Goal: Task Accomplishment & Management: Use online tool/utility

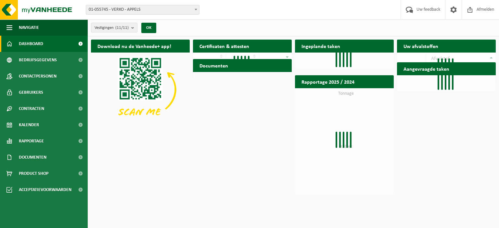
click at [195, 10] on b at bounding box center [196, 10] width 3 height 2
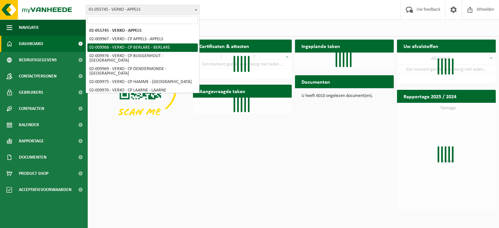
select select "1960"
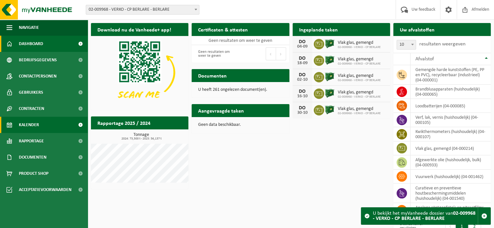
click at [36, 126] on span "Kalender" at bounding box center [29, 125] width 20 height 16
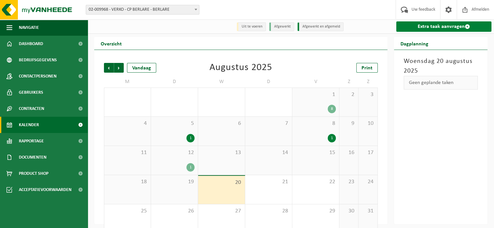
click at [424, 28] on link "Extra taak aanvragen" at bounding box center [443, 26] width 95 height 10
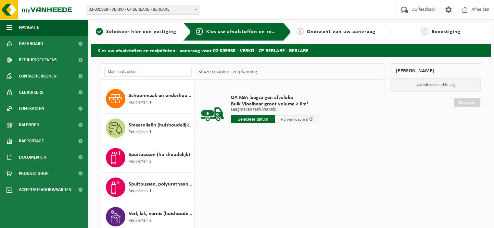
scroll to position [601, 0]
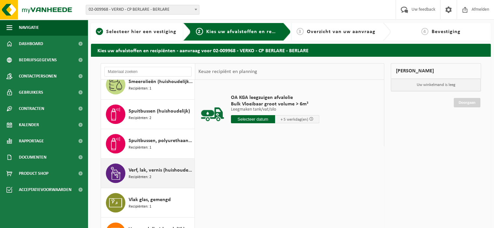
click at [149, 169] on span "Verf, lak, vernis (huishoudelijk)" at bounding box center [161, 171] width 64 height 8
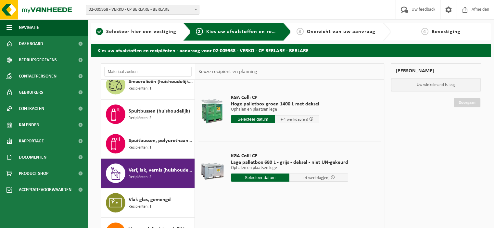
click at [264, 178] on input "text" at bounding box center [260, 178] width 59 height 8
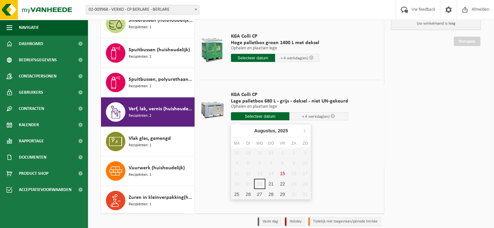
scroll to position [67, 0]
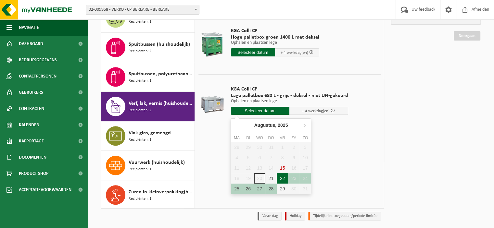
click at [282, 178] on div "22" at bounding box center [282, 178] width 11 height 10
type input "Van 2025-08-22"
type input "2025-08-22"
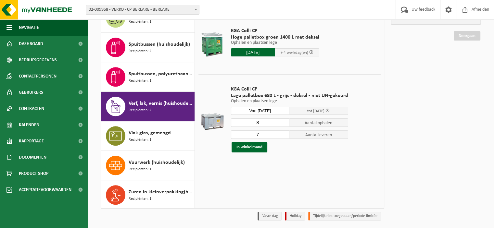
click at [283, 121] on input "8" at bounding box center [260, 123] width 59 height 8
type input "9"
click at [283, 121] on input "9" at bounding box center [260, 123] width 59 height 8
click at [283, 133] on input "8" at bounding box center [260, 135] width 59 height 8
type input "9"
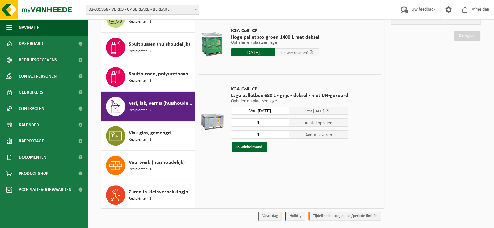
click at [283, 133] on input "9" at bounding box center [260, 135] width 59 height 8
click at [253, 145] on button "In winkelmand" at bounding box center [250, 147] width 36 height 10
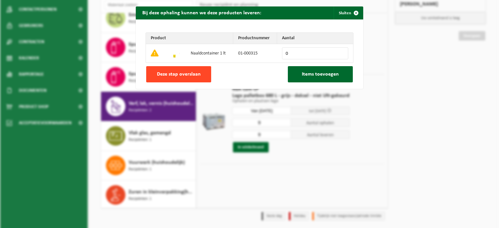
click at [174, 75] on span "Deze stap overslaan" at bounding box center [179, 74] width 44 height 5
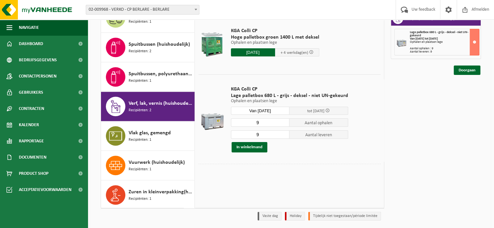
scroll to position [430, 0]
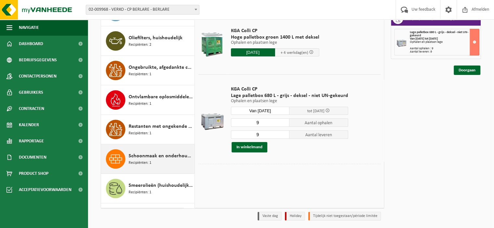
click at [149, 153] on span "Schoonmaak en onderhoudsmiddelen (huishoudelijk)" at bounding box center [161, 156] width 64 height 8
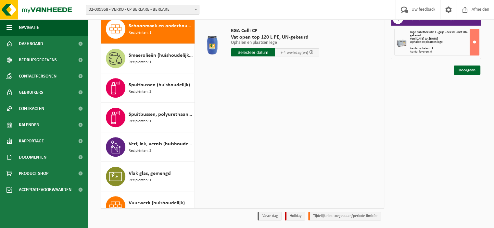
scroll to position [390, 0]
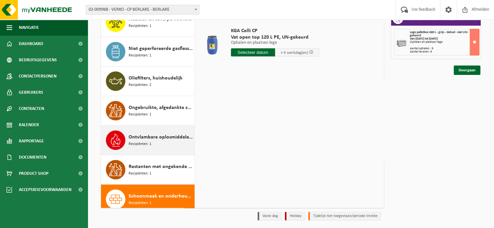
click at [146, 138] on span "Ontvlambare oplosmiddelen (huishoudelijk)" at bounding box center [161, 137] width 64 height 8
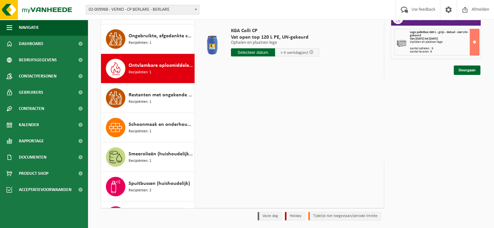
scroll to position [501, 0]
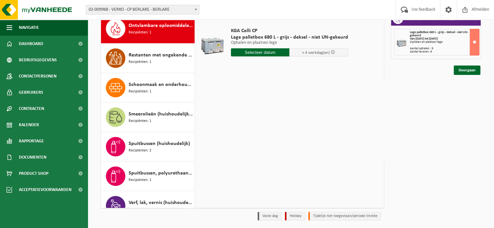
click at [258, 52] on input "text" at bounding box center [260, 52] width 59 height 8
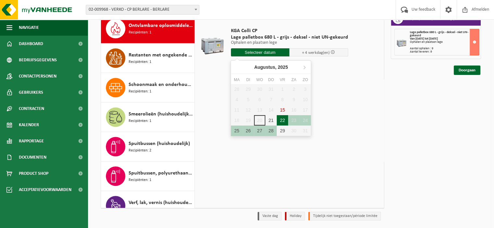
click at [280, 120] on div "22" at bounding box center [282, 120] width 11 height 10
type input "Van 2025-08-22"
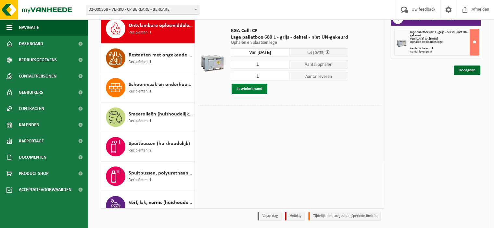
click at [250, 87] on button "In winkelmand" at bounding box center [250, 89] width 36 height 10
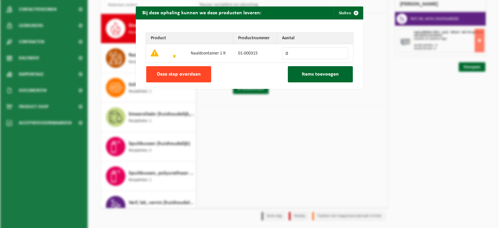
click at [191, 73] on span "Deze stap overslaan" at bounding box center [179, 74] width 44 height 5
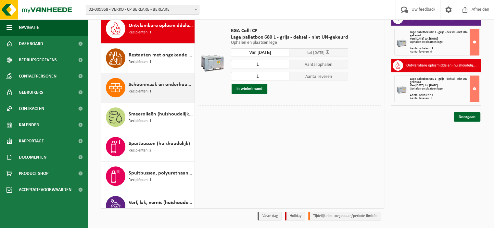
click at [155, 85] on span "Schoonmaak en onderhoudsmiddelen (huishoudelijk)" at bounding box center [161, 85] width 64 height 8
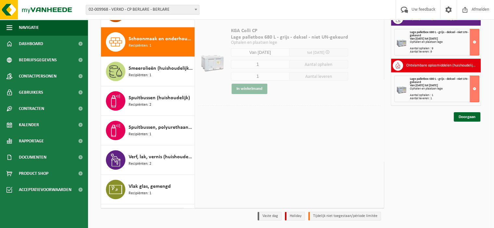
scroll to position [560, 0]
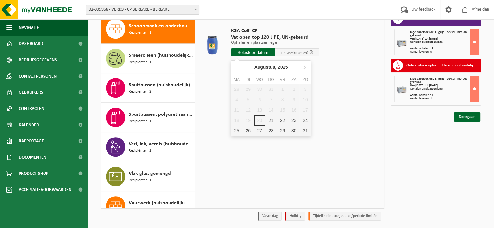
click at [252, 50] on input "text" at bounding box center [253, 52] width 44 height 8
click at [281, 119] on div "22" at bounding box center [282, 120] width 11 height 10
type input "Van 2025-08-22"
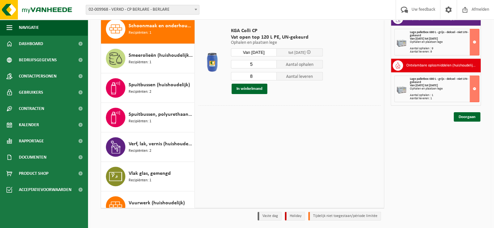
click at [271, 65] on input "5" at bounding box center [254, 64] width 46 height 8
click at [271, 65] on input "4" at bounding box center [254, 64] width 46 height 8
type input "3"
click at [271, 65] on input "3" at bounding box center [254, 64] width 46 height 8
click at [273, 78] on input "6" at bounding box center [254, 76] width 46 height 8
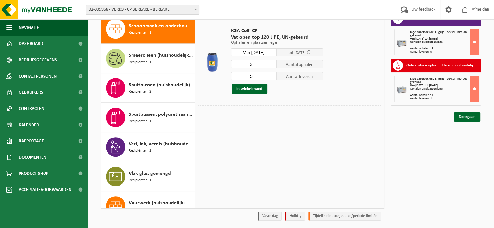
click at [273, 78] on input "5" at bounding box center [254, 76] width 46 height 8
click at [273, 78] on input "4" at bounding box center [254, 76] width 46 height 8
type input "3"
click at [273, 78] on input "3" at bounding box center [254, 76] width 46 height 8
click at [256, 87] on button "In winkelmand" at bounding box center [250, 89] width 36 height 10
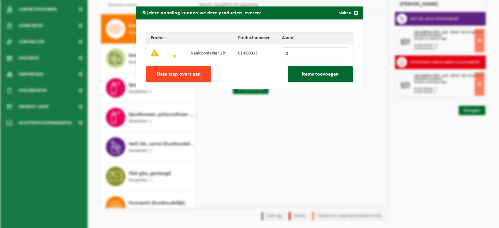
click at [187, 73] on span "Deze stap overslaan" at bounding box center [179, 74] width 44 height 5
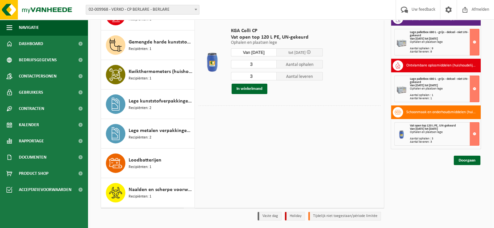
scroll to position [48, 0]
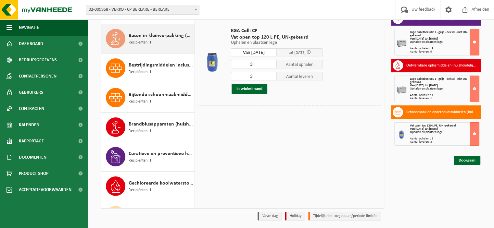
click at [167, 37] on span "Basen in kleinverpakking (huishoudelijk)" at bounding box center [161, 36] width 64 height 8
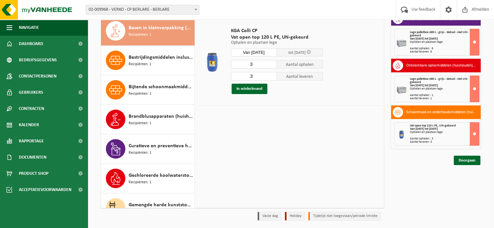
scroll to position [59, 0]
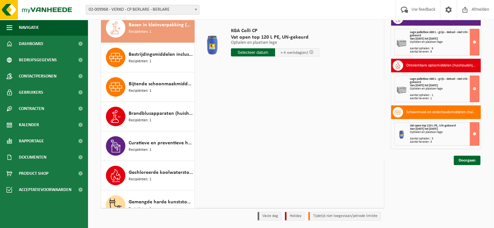
click at [260, 53] on input "text" at bounding box center [253, 52] width 44 height 8
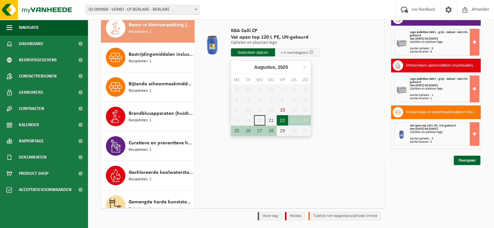
click at [283, 120] on div "22" at bounding box center [282, 120] width 11 height 10
type input "Van 2025-08-22"
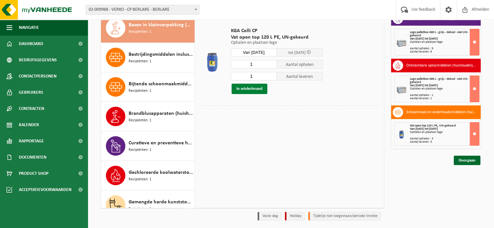
click at [253, 89] on button "In winkelmand" at bounding box center [250, 89] width 36 height 10
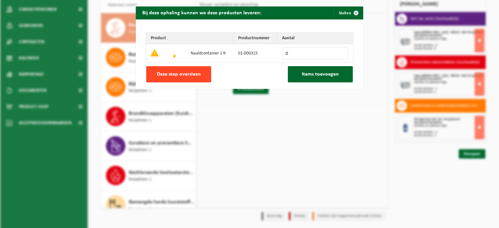
click at [194, 73] on span "Deze stap overslaan" at bounding box center [179, 74] width 44 height 5
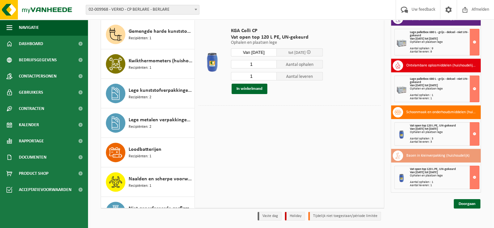
scroll to position [400, 0]
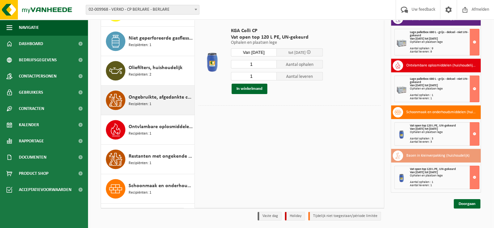
click at [166, 98] on span "Ongebruikte, afgedankte chemicalien (huishoudelijk)" at bounding box center [161, 98] width 64 height 8
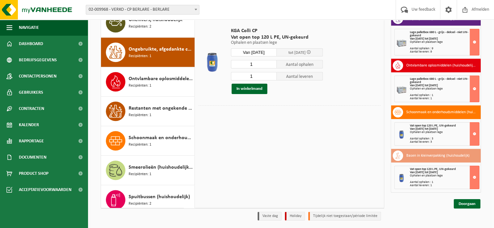
scroll to position [472, 0]
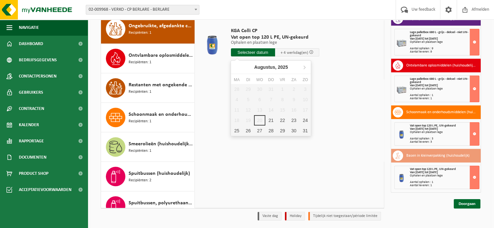
click at [247, 51] on input "text" at bounding box center [253, 52] width 44 height 8
click at [283, 120] on div "22" at bounding box center [282, 120] width 11 height 10
type input "Van 2025-08-22"
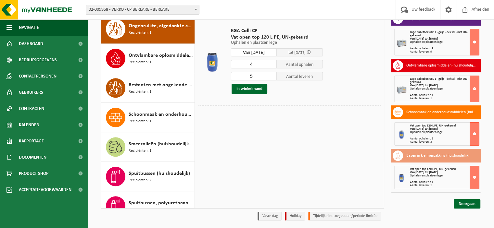
click at [272, 65] on input "4" at bounding box center [254, 64] width 46 height 8
click at [272, 65] on input "3" at bounding box center [254, 64] width 46 height 8
type input "2"
click at [272, 65] on input "2" at bounding box center [254, 64] width 46 height 8
click at [273, 77] on input "4" at bounding box center [254, 76] width 46 height 8
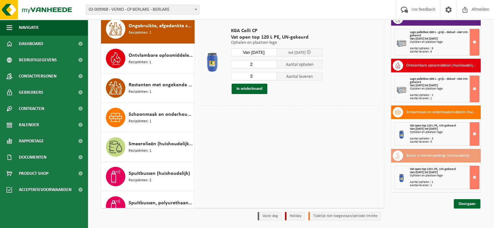
click at [273, 77] on input "3" at bounding box center [254, 76] width 46 height 8
type input "2"
click at [273, 77] on input "2" at bounding box center [254, 76] width 46 height 8
click at [255, 89] on button "In winkelmand" at bounding box center [250, 89] width 36 height 10
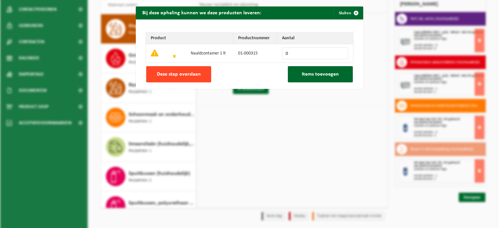
click at [191, 75] on span "Deze stap overslaan" at bounding box center [179, 74] width 44 height 5
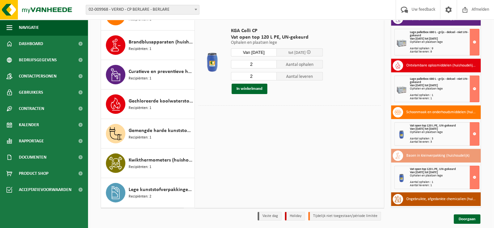
scroll to position [0, 0]
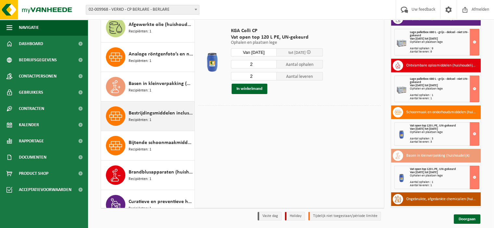
click at [155, 115] on span "Bestrijdingsmiddelen inclusief schimmelwerende beschermingsmiddelen (huishoudel…" at bounding box center [161, 113] width 64 height 8
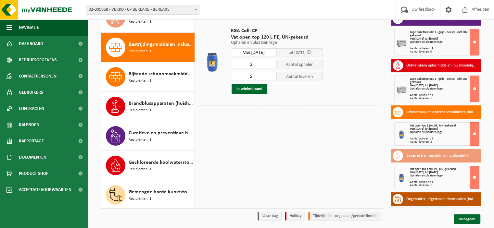
scroll to position [88, 0]
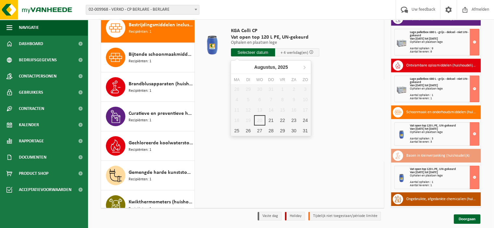
click at [252, 53] on input "text" at bounding box center [253, 52] width 44 height 8
click at [280, 118] on div "22" at bounding box center [282, 120] width 11 height 10
type input "Van 2025-08-22"
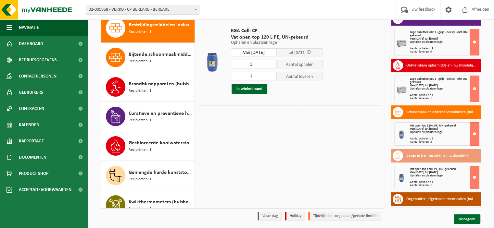
click at [272, 66] on input "3" at bounding box center [254, 64] width 46 height 8
type input "2"
click at [272, 66] on input "2" at bounding box center [254, 64] width 46 height 8
type input "2"
click at [272, 78] on input "2" at bounding box center [254, 76] width 46 height 8
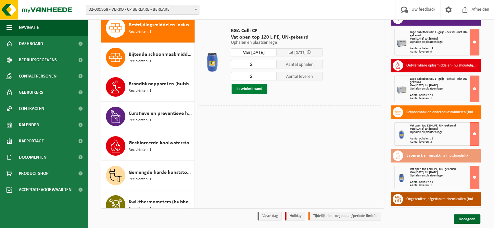
click at [257, 88] on button "In winkelmand" at bounding box center [250, 89] width 36 height 10
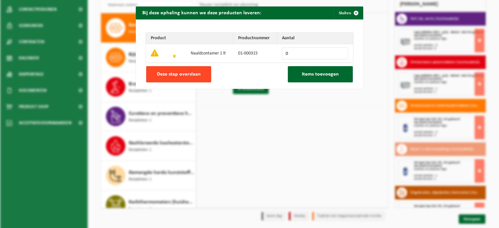
click at [200, 75] on button "Deze stap overslaan" at bounding box center [178, 74] width 65 height 16
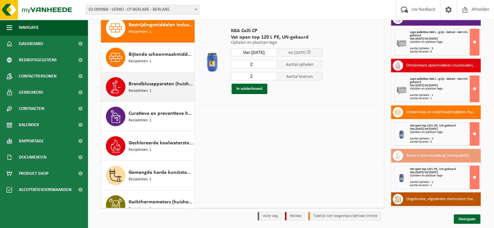
click at [161, 88] on div "Brandblusapparaten (huishoudelijk) Recipiënten: 1" at bounding box center [161, 86] width 64 height 19
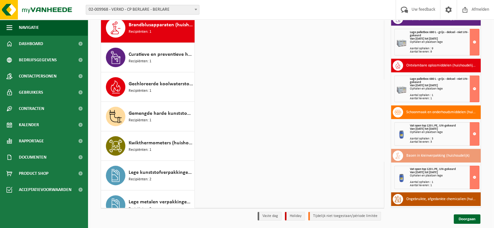
scroll to position [147, 0]
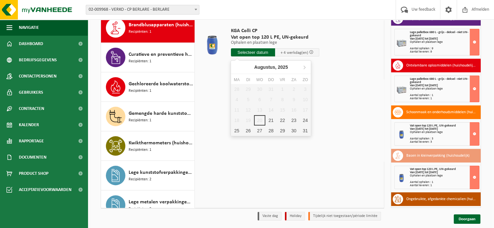
click at [254, 52] on input "text" at bounding box center [253, 52] width 44 height 8
click at [283, 121] on div "22" at bounding box center [282, 120] width 11 height 10
type input "Van 2025-08-22"
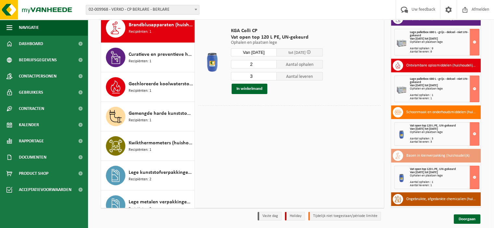
click at [272, 66] on input "2" at bounding box center [254, 64] width 46 height 8
type input "1"
click at [272, 66] on input "1" at bounding box center [254, 64] width 46 height 8
click at [273, 78] on input "2" at bounding box center [254, 76] width 46 height 8
type input "1"
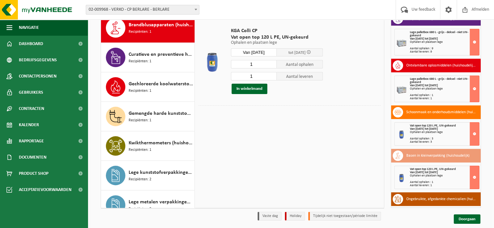
click at [273, 78] on input "1" at bounding box center [254, 76] width 46 height 8
click at [255, 87] on button "In winkelmand" at bounding box center [250, 89] width 36 height 10
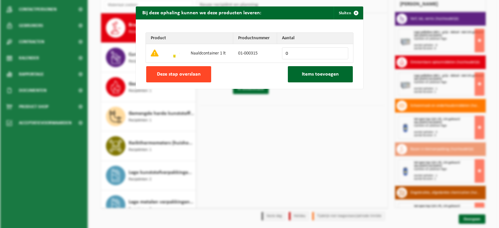
click at [198, 74] on button "Deze stap overslaan" at bounding box center [178, 74] width 65 height 16
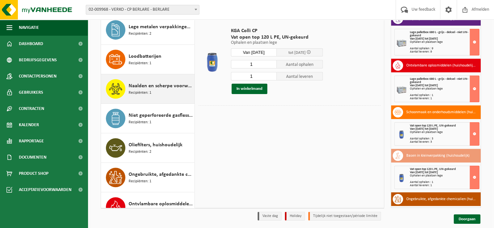
click at [162, 88] on span "Naalden en scherpe voorwerpen (huishoudelijk)" at bounding box center [161, 86] width 64 height 8
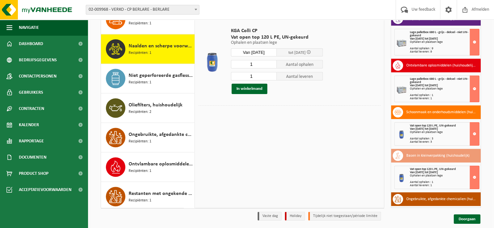
scroll to position [383, 0]
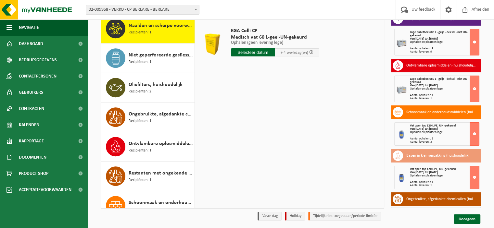
click at [261, 53] on input "text" at bounding box center [253, 52] width 44 height 8
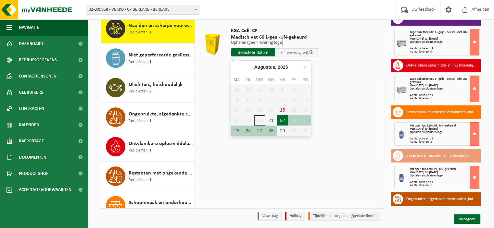
click at [283, 119] on div "22" at bounding box center [282, 120] width 11 height 10
type input "Van 2025-08-22"
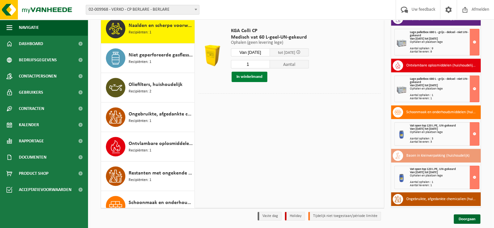
click at [256, 77] on button "In winkelmand" at bounding box center [250, 77] width 36 height 10
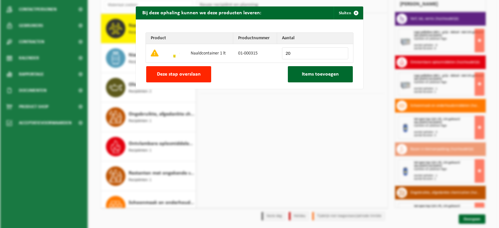
click at [340, 52] on input "20" at bounding box center [315, 53] width 66 height 12
click at [340, 52] on input "25" at bounding box center [315, 53] width 66 height 12
click at [340, 52] on input "26" at bounding box center [315, 53] width 66 height 12
type input "25"
click at [339, 56] on input "25" at bounding box center [315, 53] width 66 height 12
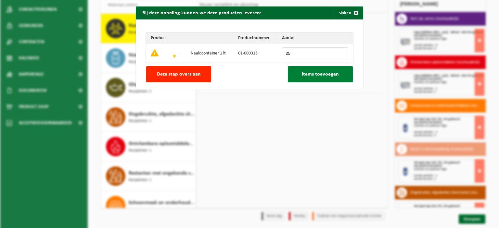
click at [324, 74] on span "Items toevoegen" at bounding box center [320, 74] width 37 height 5
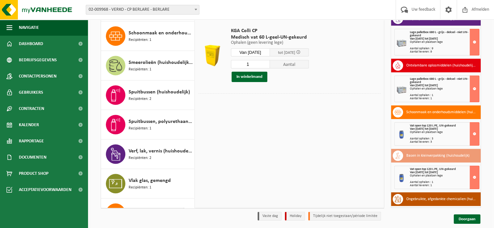
scroll to position [569, 0]
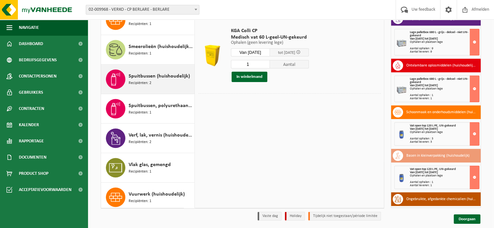
click at [159, 76] on span "Spuitbussen (huishoudelijk)" at bounding box center [159, 76] width 61 height 8
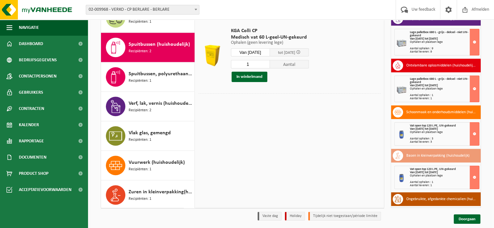
scroll to position [601, 0]
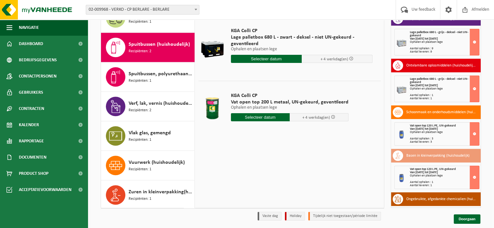
click at [256, 118] on input "text" at bounding box center [260, 117] width 59 height 8
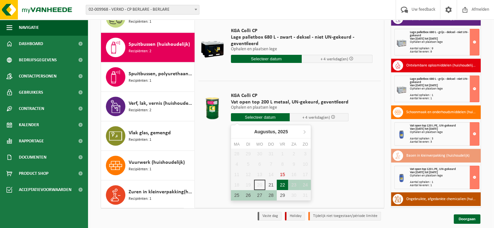
click at [280, 185] on div "22" at bounding box center [282, 185] width 11 height 10
type input "Van 2025-08-22"
type input "2025-08-22"
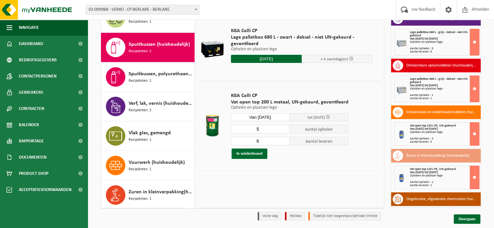
click at [283, 131] on input "5" at bounding box center [260, 129] width 59 height 8
type input "4"
click at [283, 131] on input "4" at bounding box center [260, 129] width 59 height 8
click at [284, 144] on input "5" at bounding box center [260, 141] width 59 height 8
type input "4"
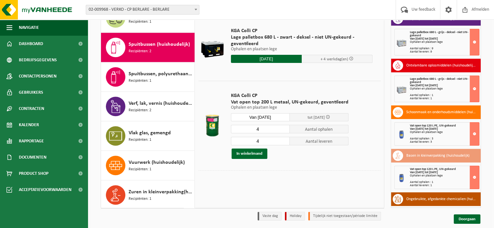
click at [284, 144] on input "4" at bounding box center [260, 141] width 59 height 8
click at [259, 153] on button "In winkelmand" at bounding box center [250, 154] width 36 height 10
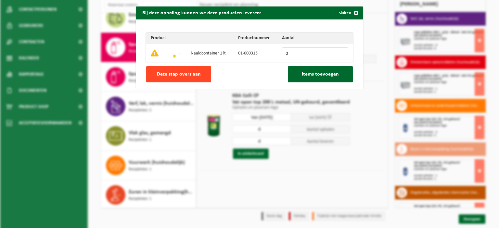
click at [190, 69] on button "Deze stap overslaan" at bounding box center [178, 74] width 65 height 16
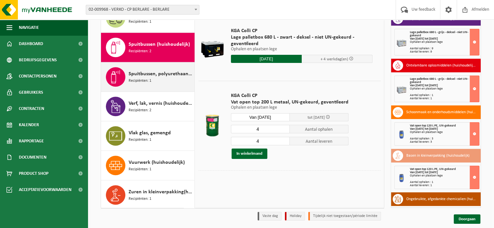
click at [166, 71] on span "Spuitbussen, polyurethaan (PU) (huishoudelijk)" at bounding box center [161, 74] width 64 height 8
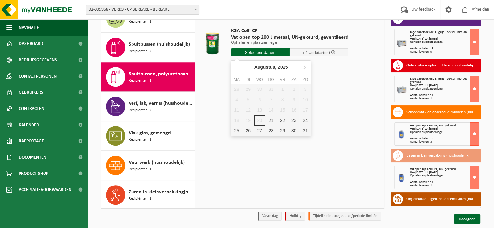
click at [262, 53] on input "text" at bounding box center [260, 52] width 59 height 8
click at [281, 119] on div "22" at bounding box center [282, 120] width 11 height 10
type input "Van 2025-08-22"
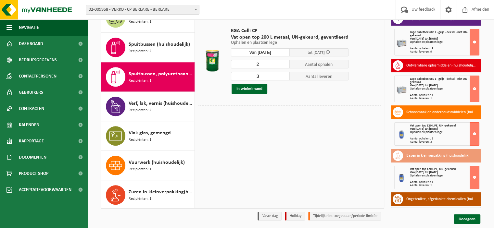
type input "2"
click at [283, 66] on input "2" at bounding box center [260, 64] width 59 height 8
type input "2"
click at [284, 77] on input "2" at bounding box center [260, 76] width 59 height 8
click at [256, 88] on button "In winkelmand" at bounding box center [250, 89] width 36 height 10
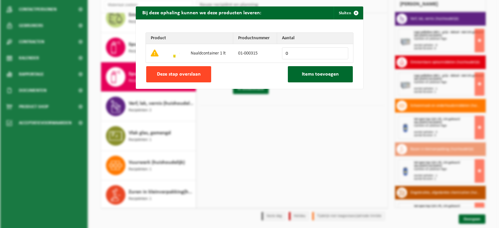
click at [195, 74] on span "Deze stap overslaan" at bounding box center [179, 74] width 44 height 5
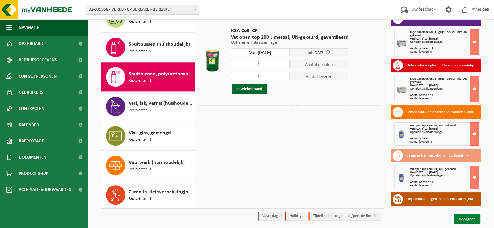
click at [465, 216] on link "Doorgaan" at bounding box center [467, 219] width 27 height 9
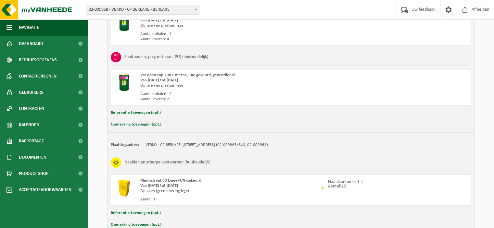
scroll to position [634, 0]
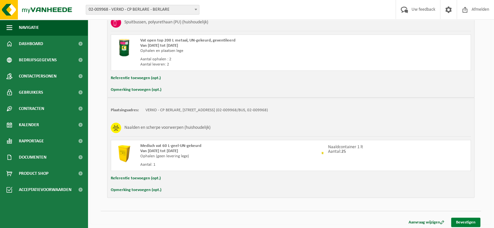
click at [469, 220] on link "Bevestigen" at bounding box center [465, 222] width 29 height 9
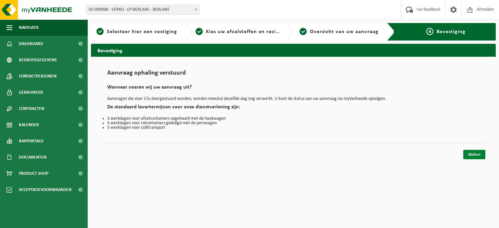
click at [481, 152] on link "Sluiten" at bounding box center [474, 154] width 22 height 9
